Goal: Task Accomplishment & Management: Manage account settings

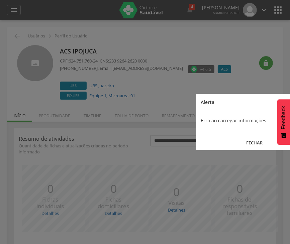
click at [258, 146] on button "FECHAR" at bounding box center [254, 143] width 117 height 14
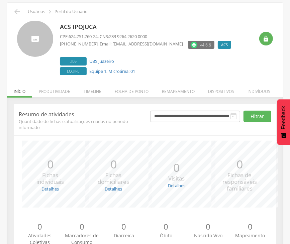
scroll to position [47, 0]
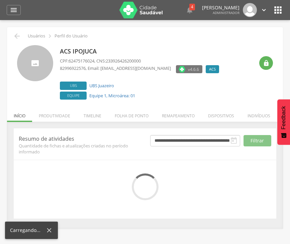
scroll to position [20, 0]
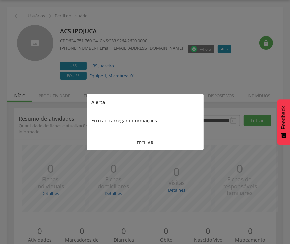
click at [137, 144] on button "FECHAR" at bounding box center [145, 143] width 117 height 14
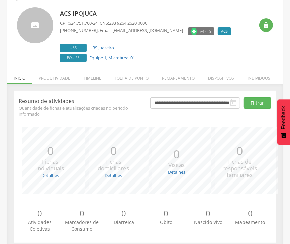
scroll to position [47, 0]
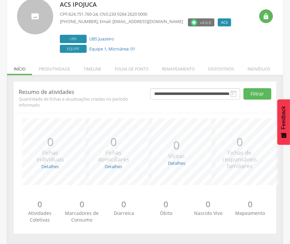
drag, startPoint x: 237, startPoint y: 55, endPoint x: 243, endPoint y: 54, distance: 5.8
